Goal: Find specific fact: Find contact information

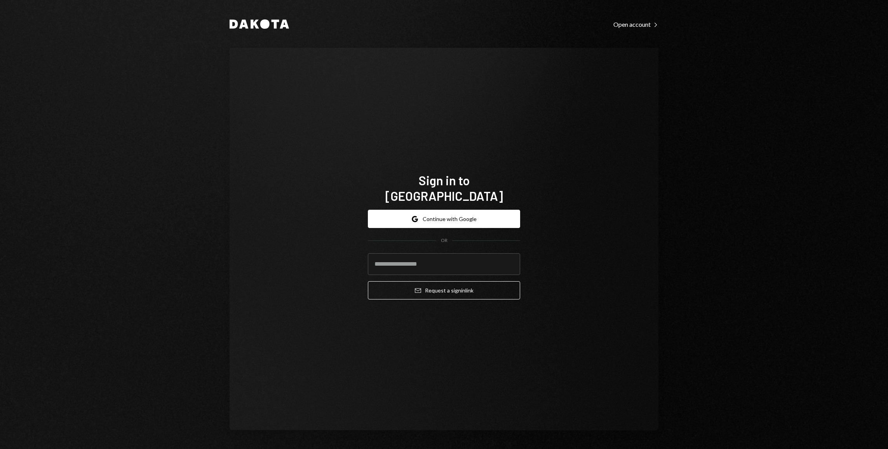
type input "**********"
click at [450, 212] on button "Google Continue with Google" at bounding box center [444, 219] width 152 height 18
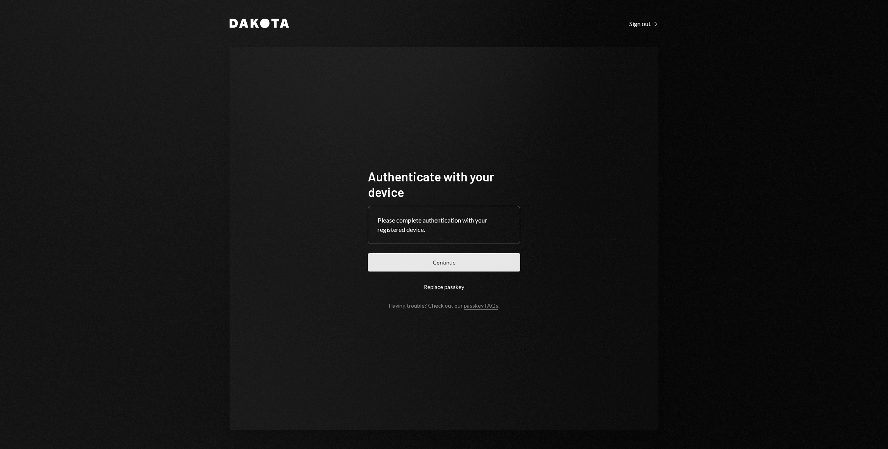
click at [473, 260] on button "Continue" at bounding box center [444, 262] width 152 height 18
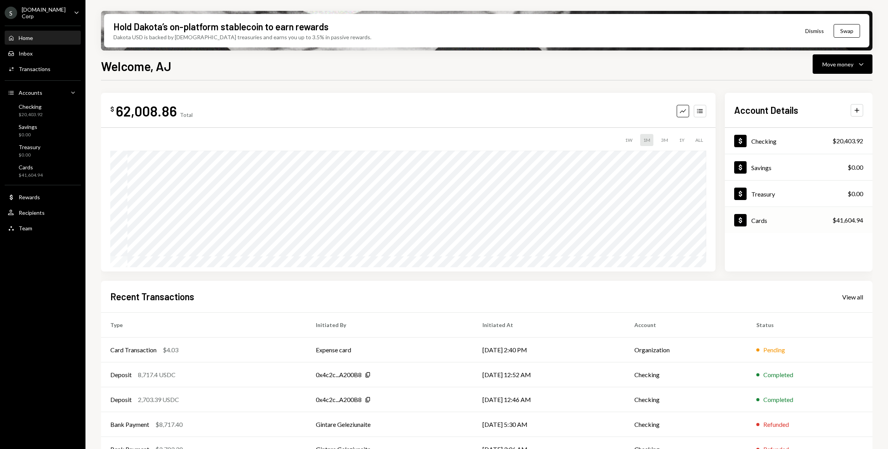
click at [783, 216] on div "Dollar Cards $41,604.94" at bounding box center [799, 220] width 148 height 25
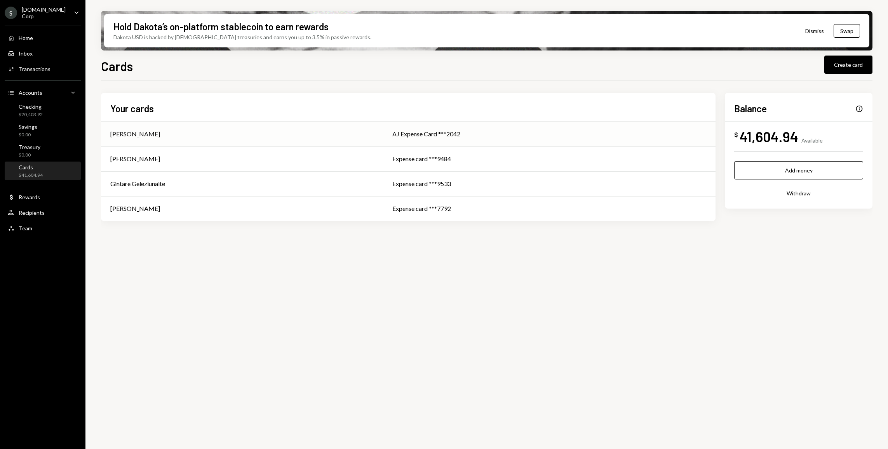
click at [175, 138] on div "AJ Romero" at bounding box center [241, 133] width 263 height 9
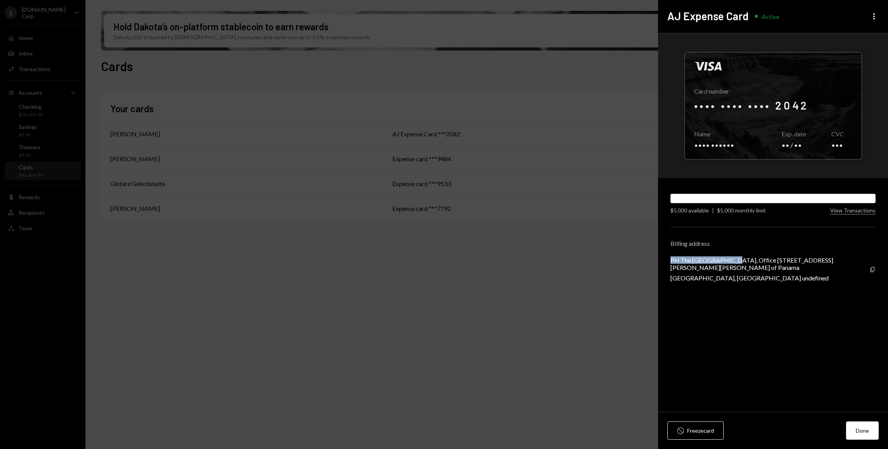
drag, startPoint x: 671, startPoint y: 260, endPoint x: 732, endPoint y: 259, distance: 61.4
click at [732, 259] on div "PH The Century Tower, Office 317, Via Ricardo J. Alfaro, Betania, Panama City, …" at bounding box center [770, 263] width 199 height 15
copy div "PH The Century Tower"
click at [870, 271] on icon "button" at bounding box center [872, 269] width 4 height 5
click at [822, 260] on div "PH The Century Tower, Office 317, Via Ricardo J. Alfaro, Betania, Panama City, …" at bounding box center [770, 263] width 199 height 15
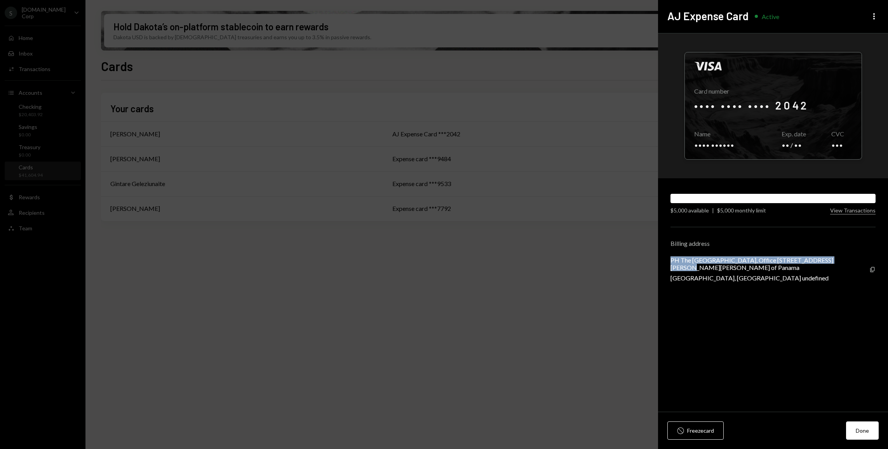
click at [805, 243] on div "Billing address" at bounding box center [773, 243] width 205 height 7
drag, startPoint x: 821, startPoint y: 259, endPoint x: 661, endPoint y: 256, distance: 160.1
click at [661, 256] on div "Visa Card number •••• •••• •••• 2042 Copy Name •••• •••••• Copy Exp. date •• / …" at bounding box center [773, 222] width 230 height 379
copy div "PH The Century Tower, Office 317, Via Ricardo J. Alfaro"
click at [754, 265] on div "PH The Century Tower, Office 317, Via Ricardo J. Alfaro, Betania, Panama City, …" at bounding box center [770, 263] width 199 height 15
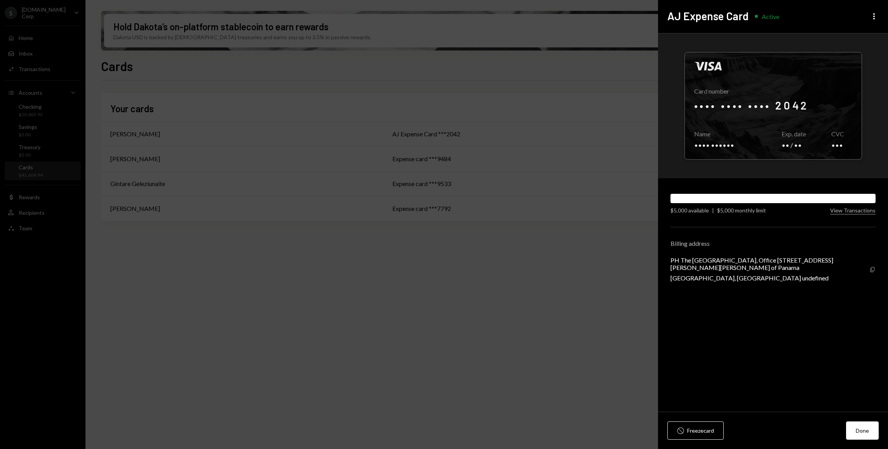
click at [872, 273] on icon "Copy" at bounding box center [873, 270] width 6 height 6
click at [748, 104] on div at bounding box center [773, 105] width 177 height 107
